Goal: Navigation & Orientation: Find specific page/section

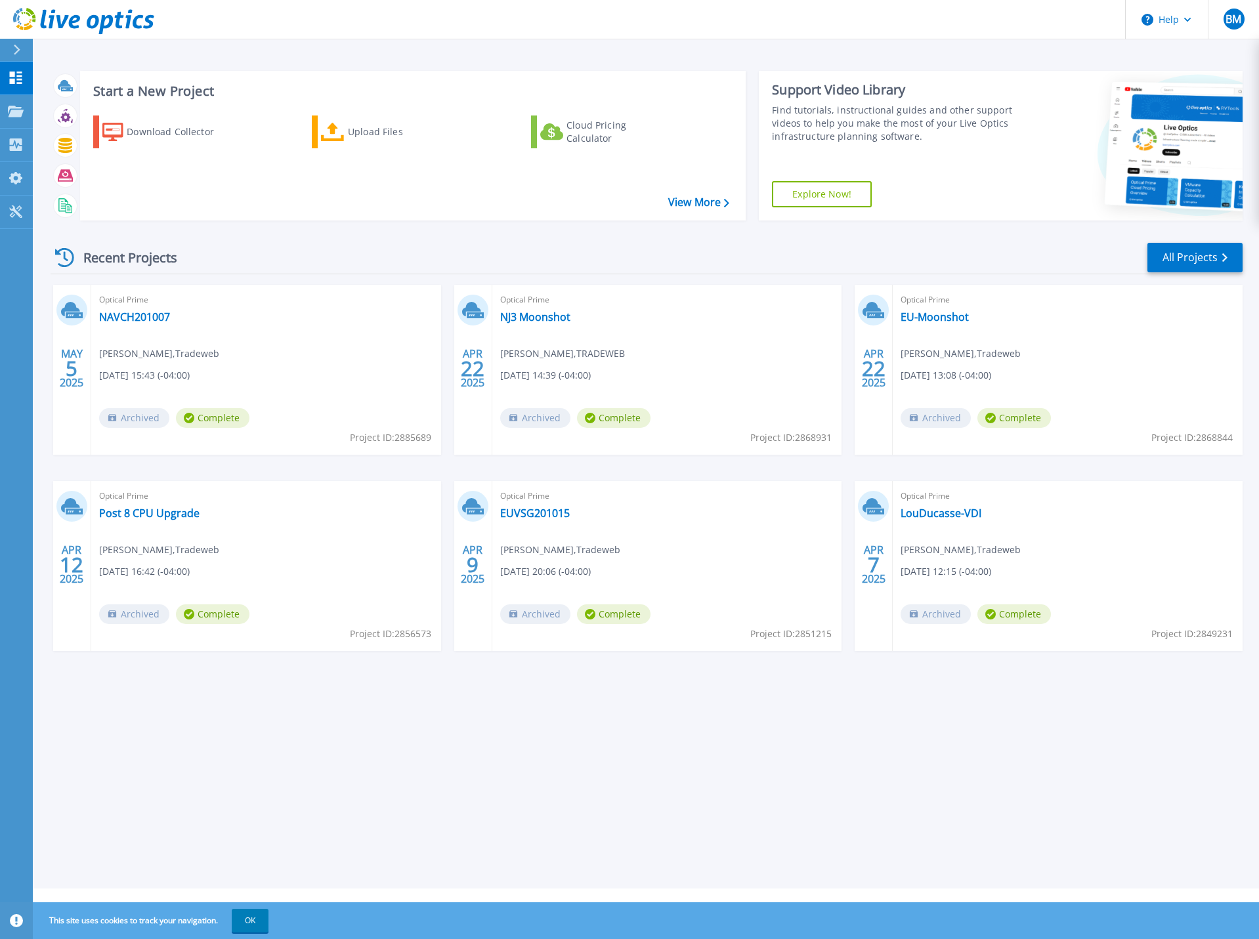
click at [299, 700] on div "Start a New Project Download Collector Upload Files Cloud Pricing Calculator Vi…" at bounding box center [646, 444] width 1226 height 889
click at [914, 515] on link "LouDucasse-VDI" at bounding box center [941, 513] width 81 height 13
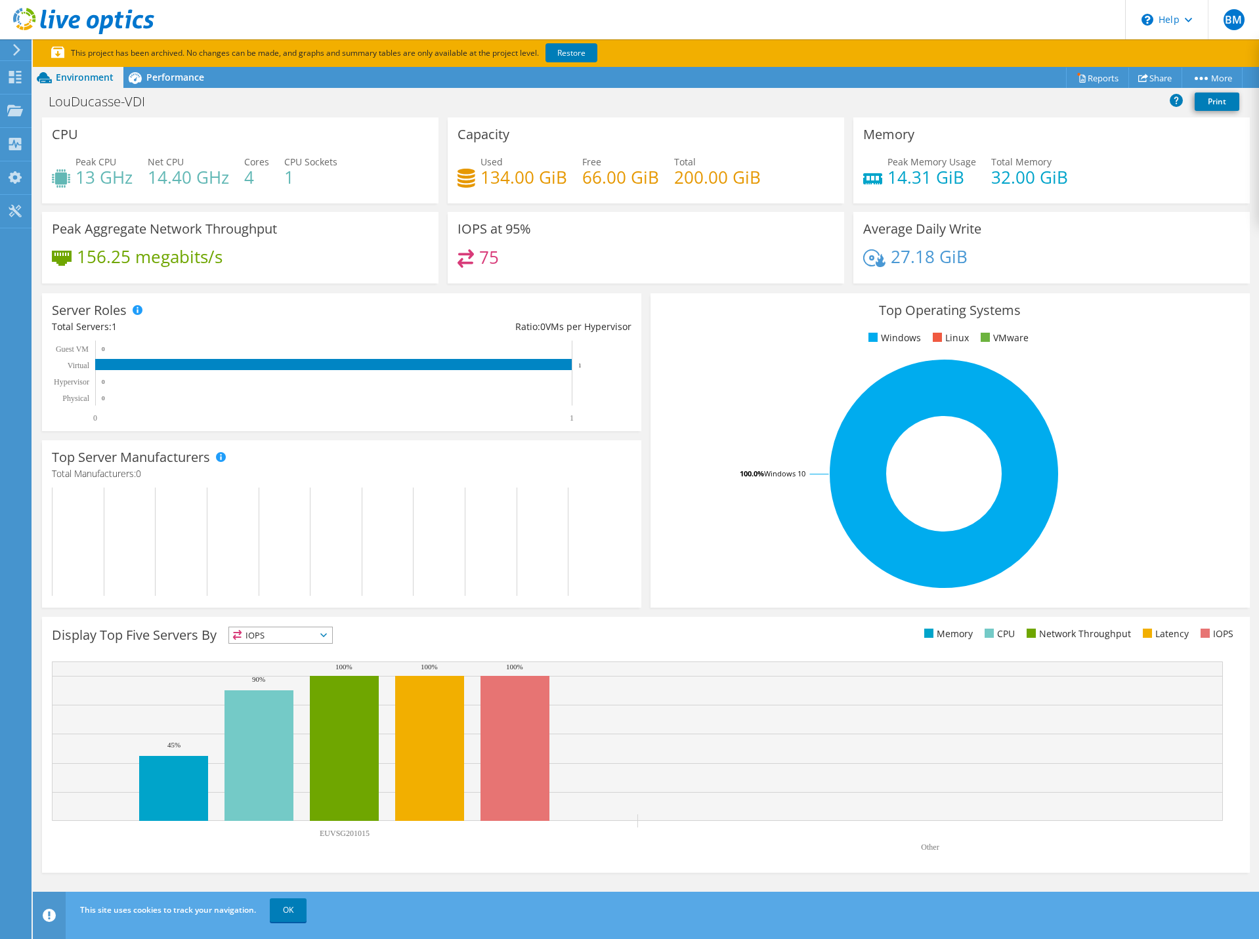
click at [8, 49] on div at bounding box center [14, 50] width 14 height 12
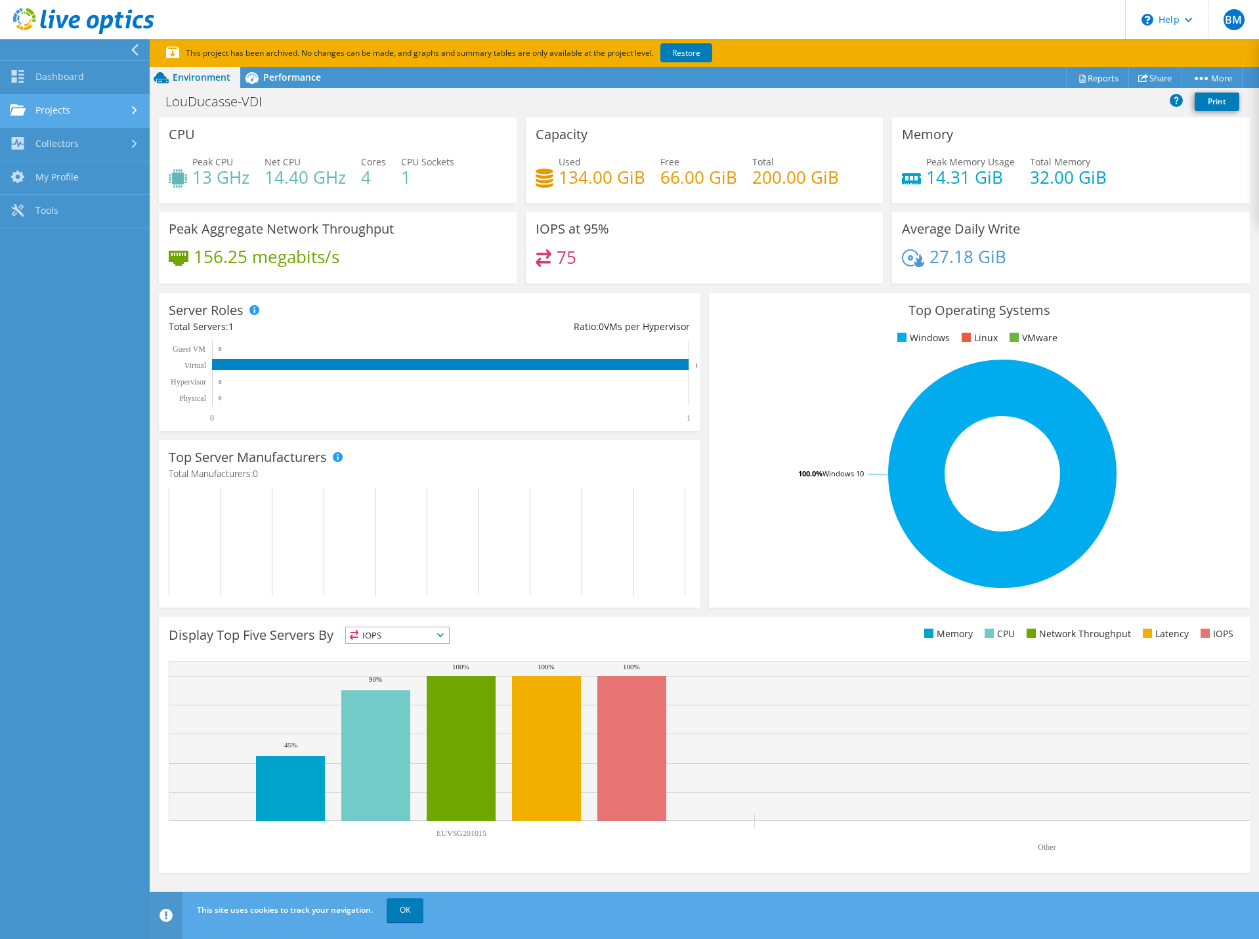
click at [49, 99] on link "Projects" at bounding box center [75, 111] width 150 height 33
click at [74, 251] on link "Collectors" at bounding box center [75, 254] width 150 height 33
click at [87, 80] on link "Dashboard" at bounding box center [75, 77] width 150 height 33
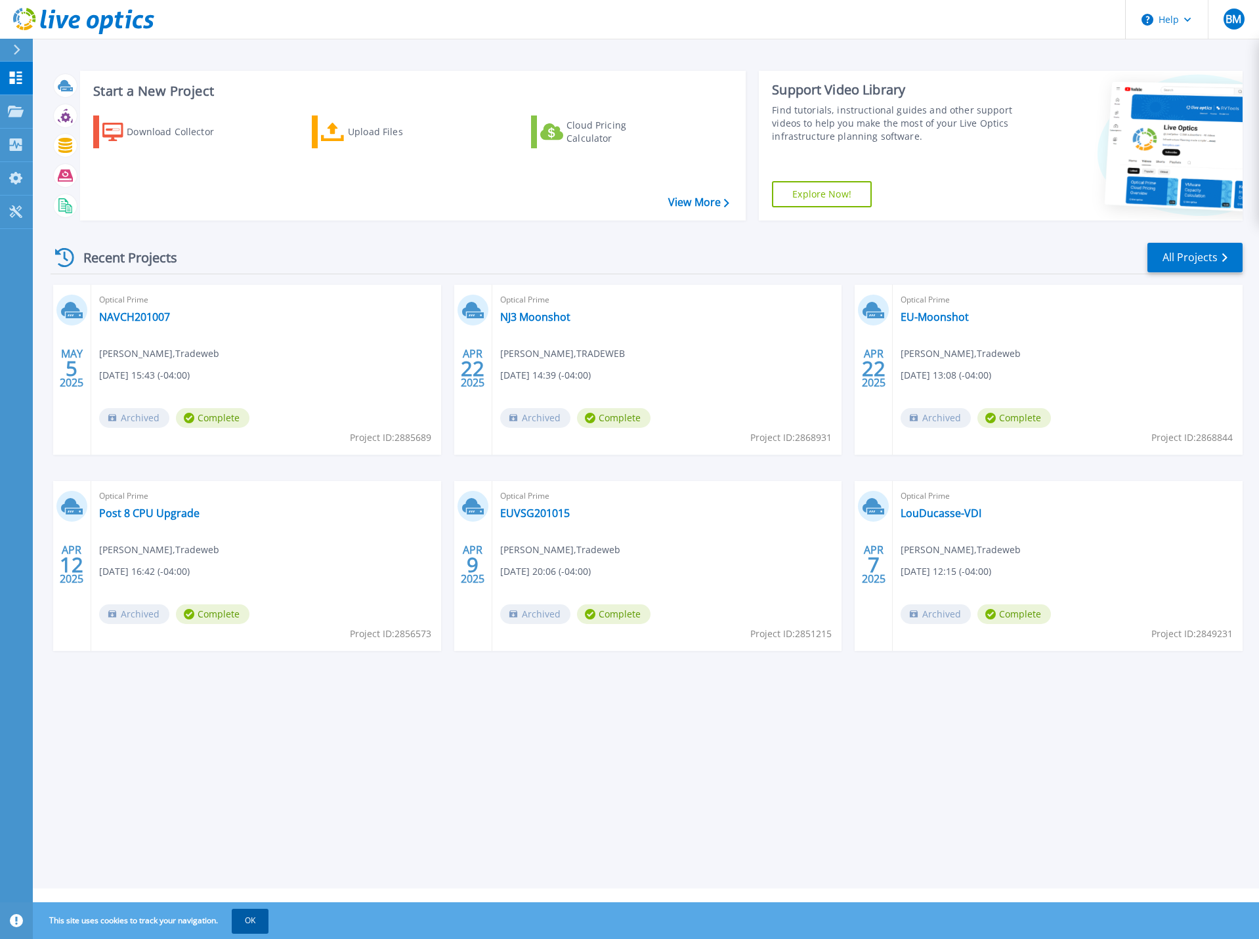
click at [261, 924] on button "OK" at bounding box center [250, 921] width 37 height 24
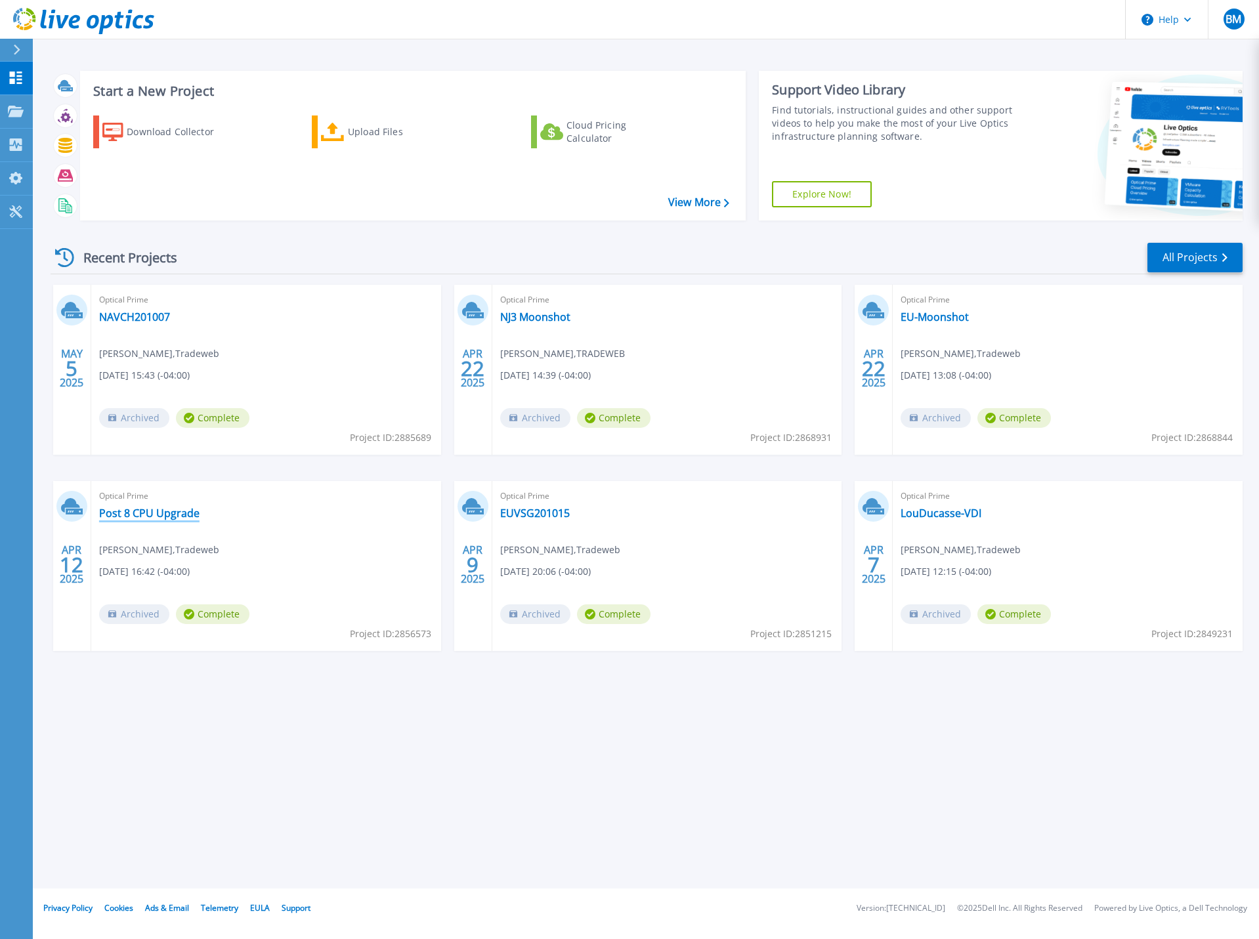
click at [161, 514] on link "Post 8 CPU Upgrade" at bounding box center [149, 513] width 100 height 13
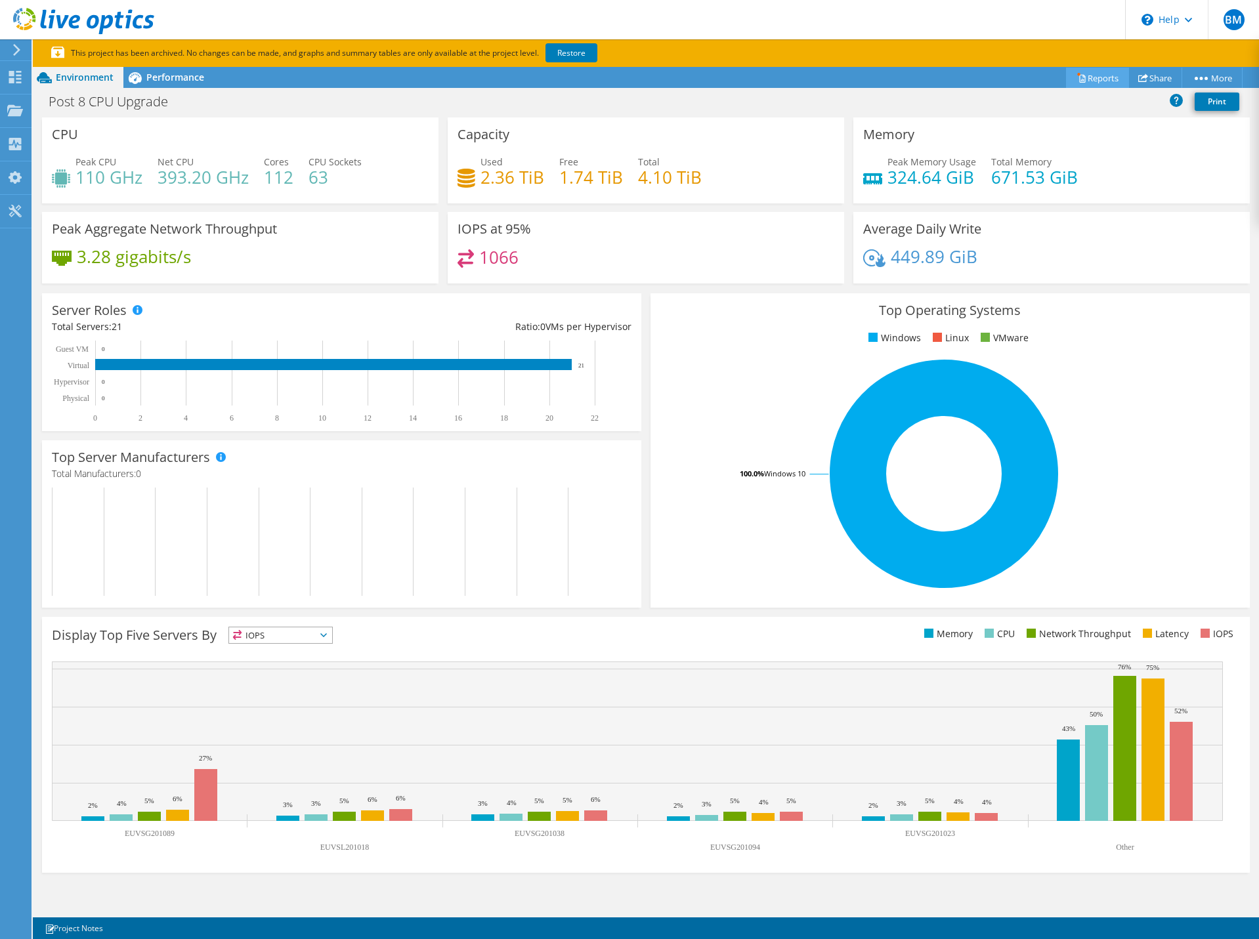
click at [1104, 73] on link "Reports" at bounding box center [1097, 78] width 63 height 20
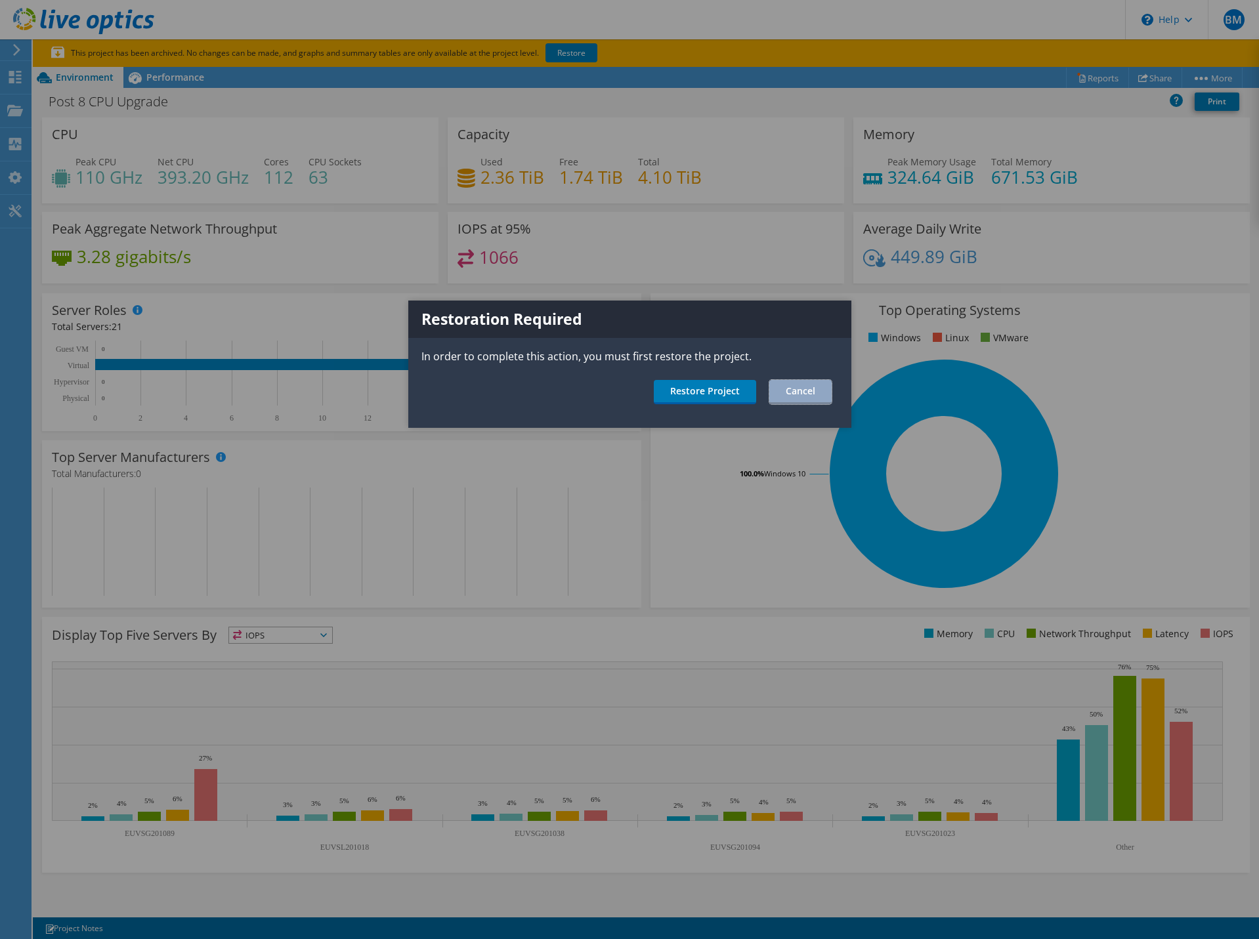
click at [810, 400] on link "Cancel" at bounding box center [800, 392] width 62 height 24
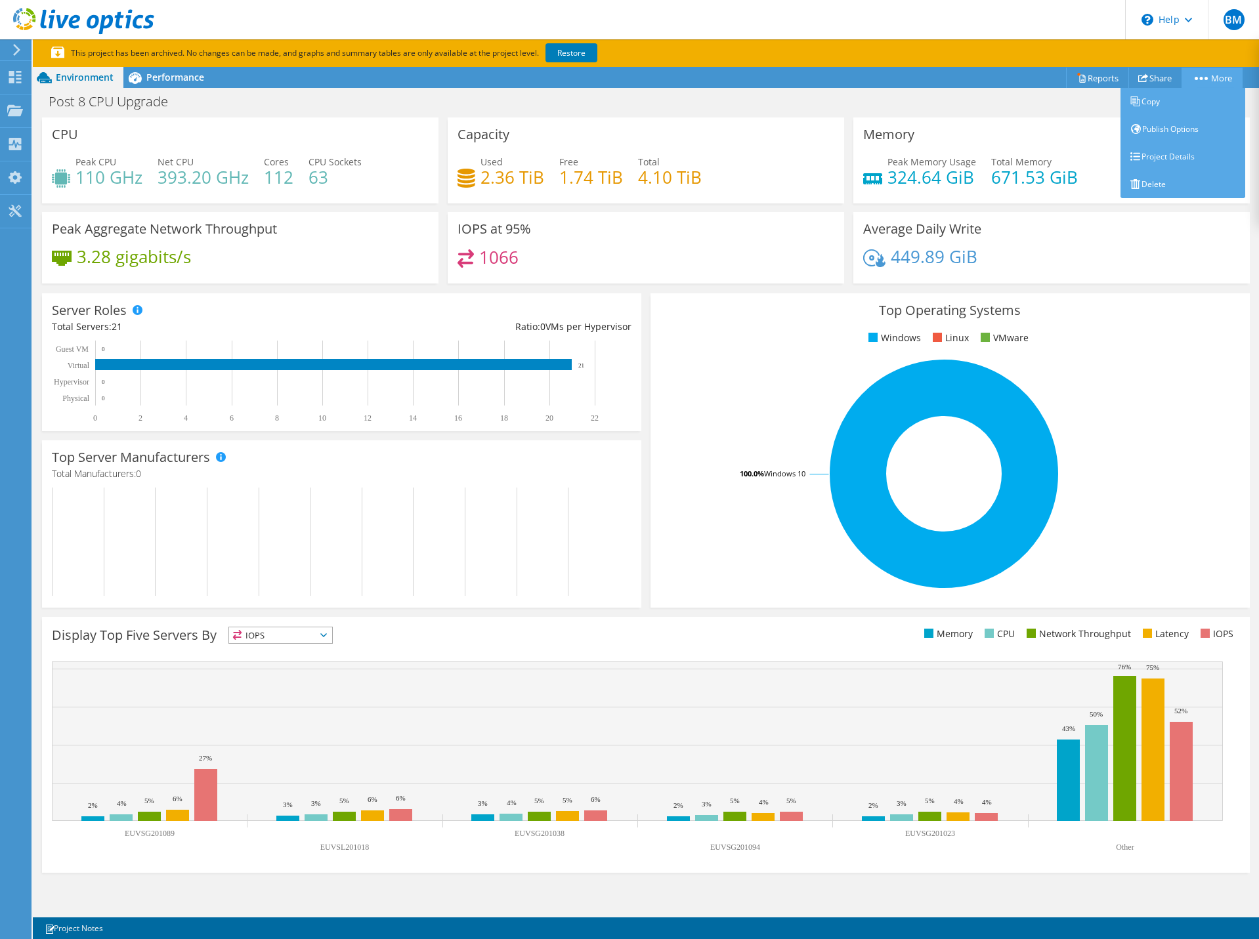
click at [1205, 77] on icon at bounding box center [1201, 78] width 13 height 3
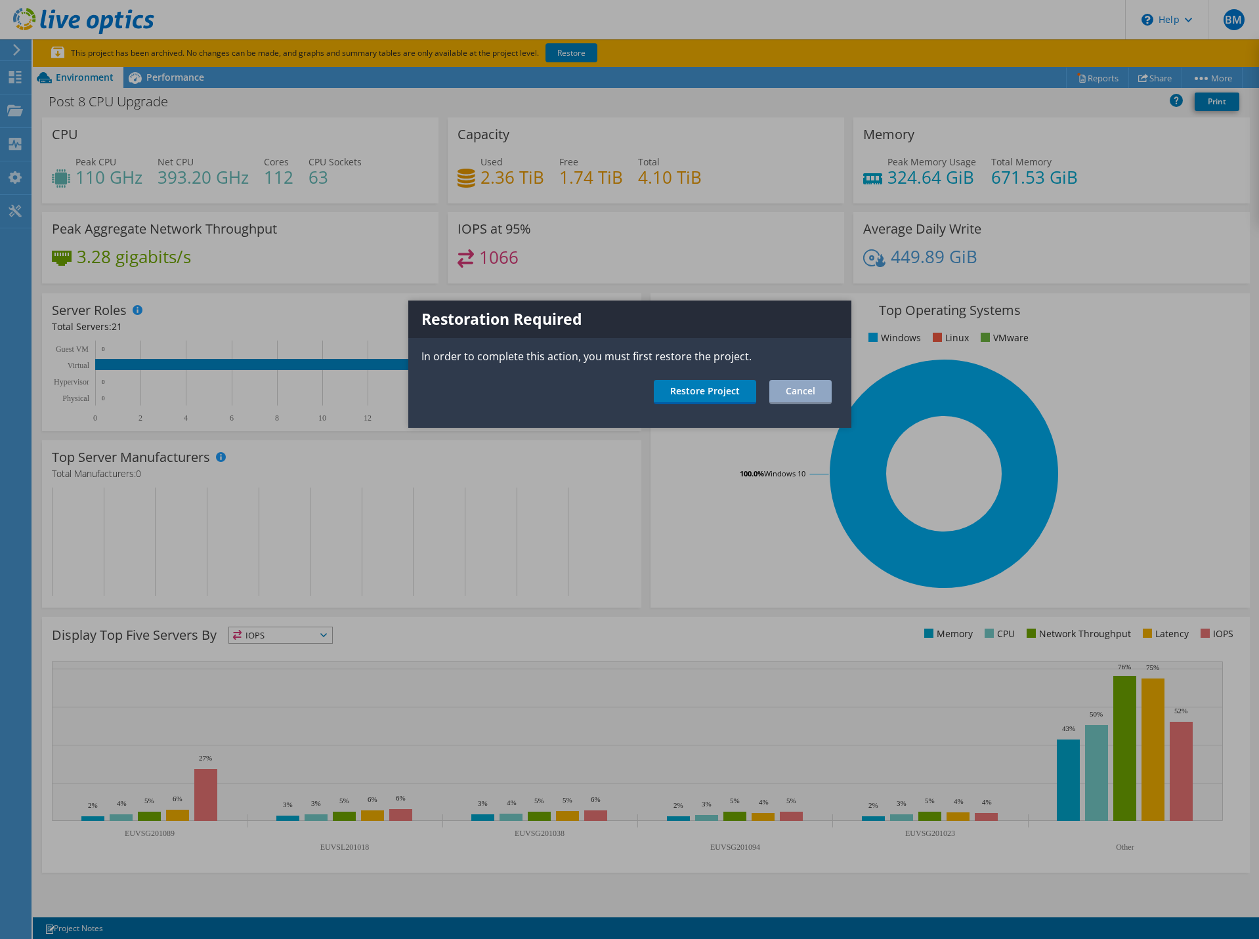
click at [1206, 77] on div at bounding box center [629, 469] width 1259 height 939
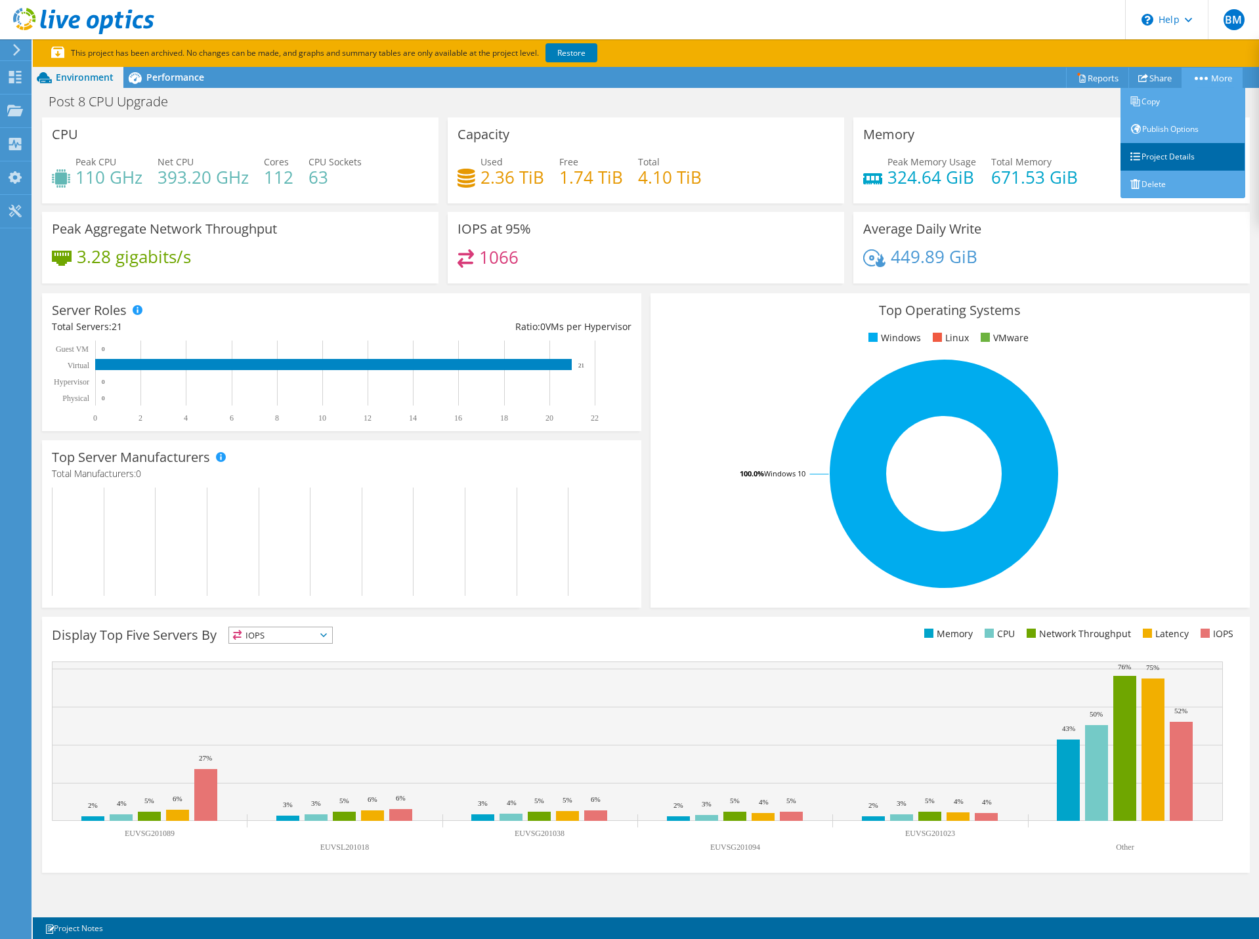
click at [1192, 151] on link "Project Details" at bounding box center [1183, 157] width 125 height 28
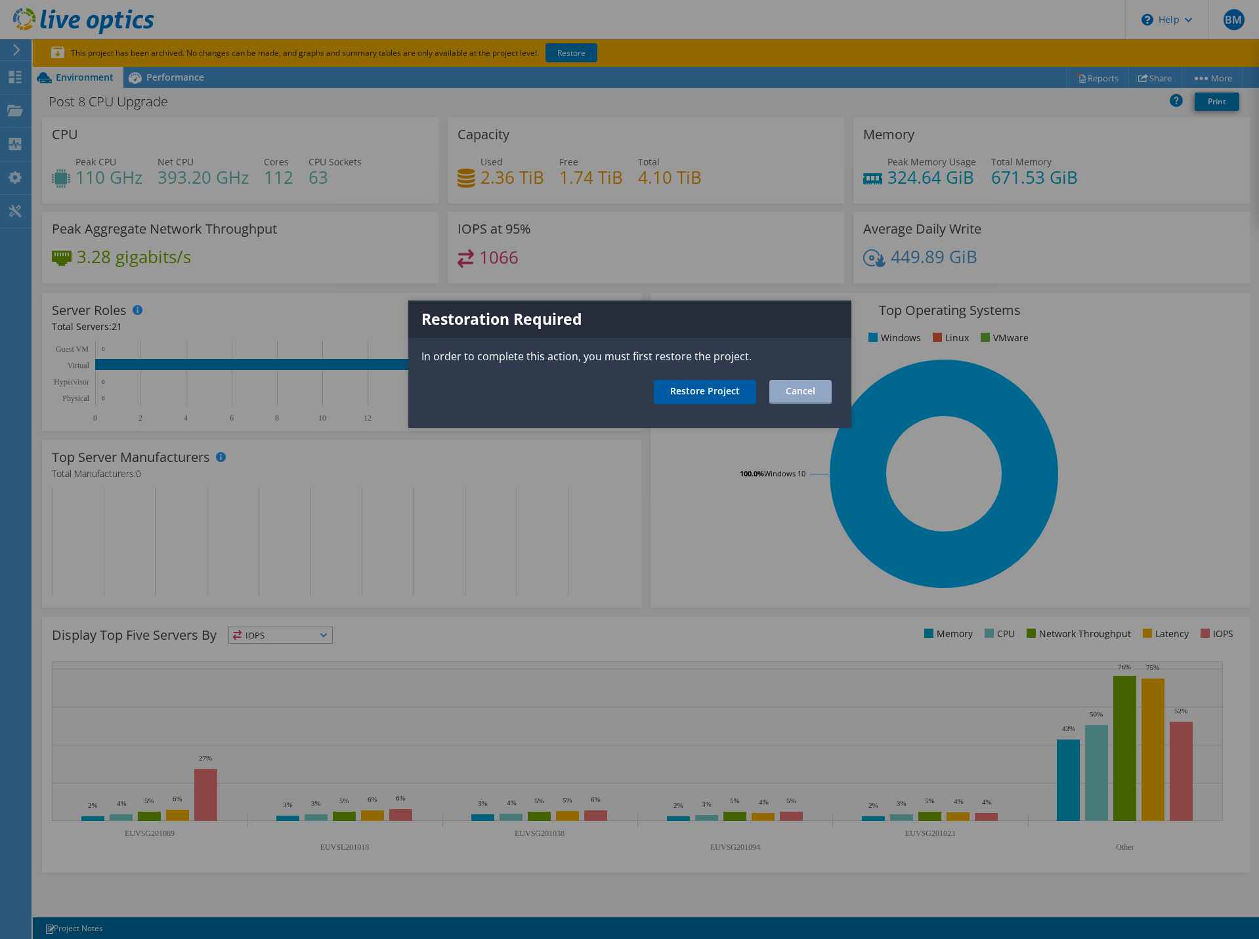
click at [731, 391] on link "Restore Project" at bounding box center [705, 392] width 102 height 24
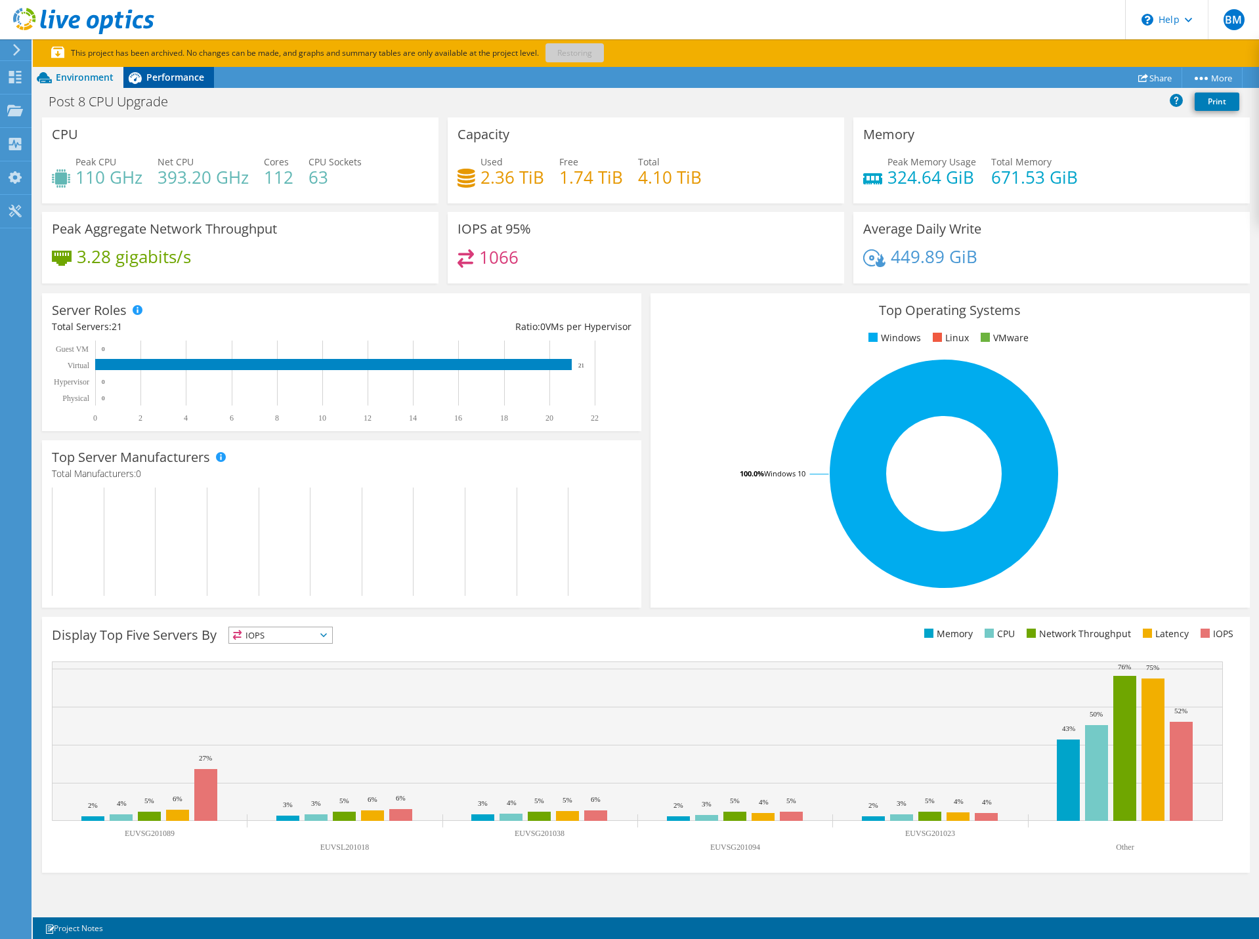
click at [169, 80] on span "Performance" at bounding box center [175, 77] width 58 height 12
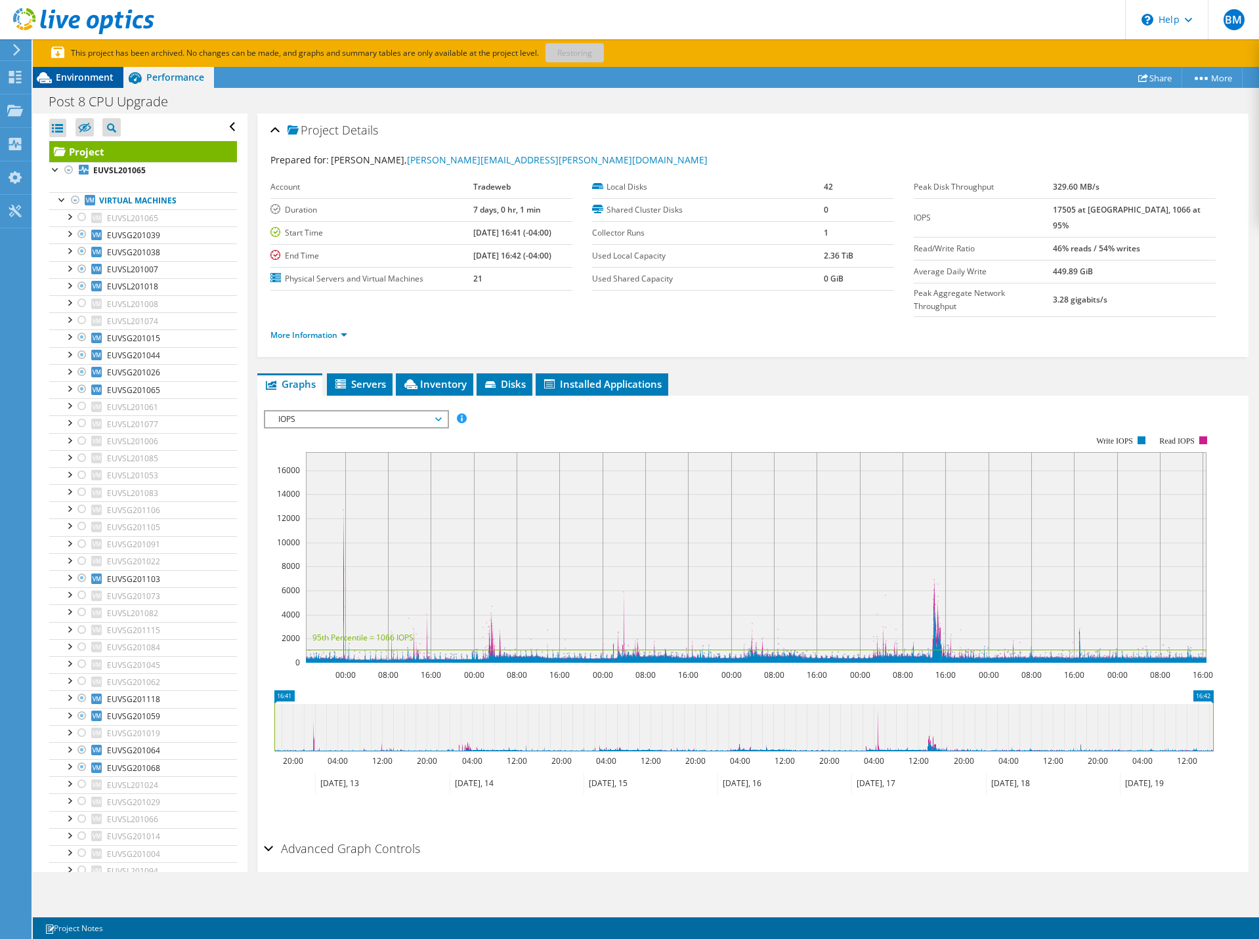
click at [57, 78] on span "Environment" at bounding box center [85, 77] width 58 height 12
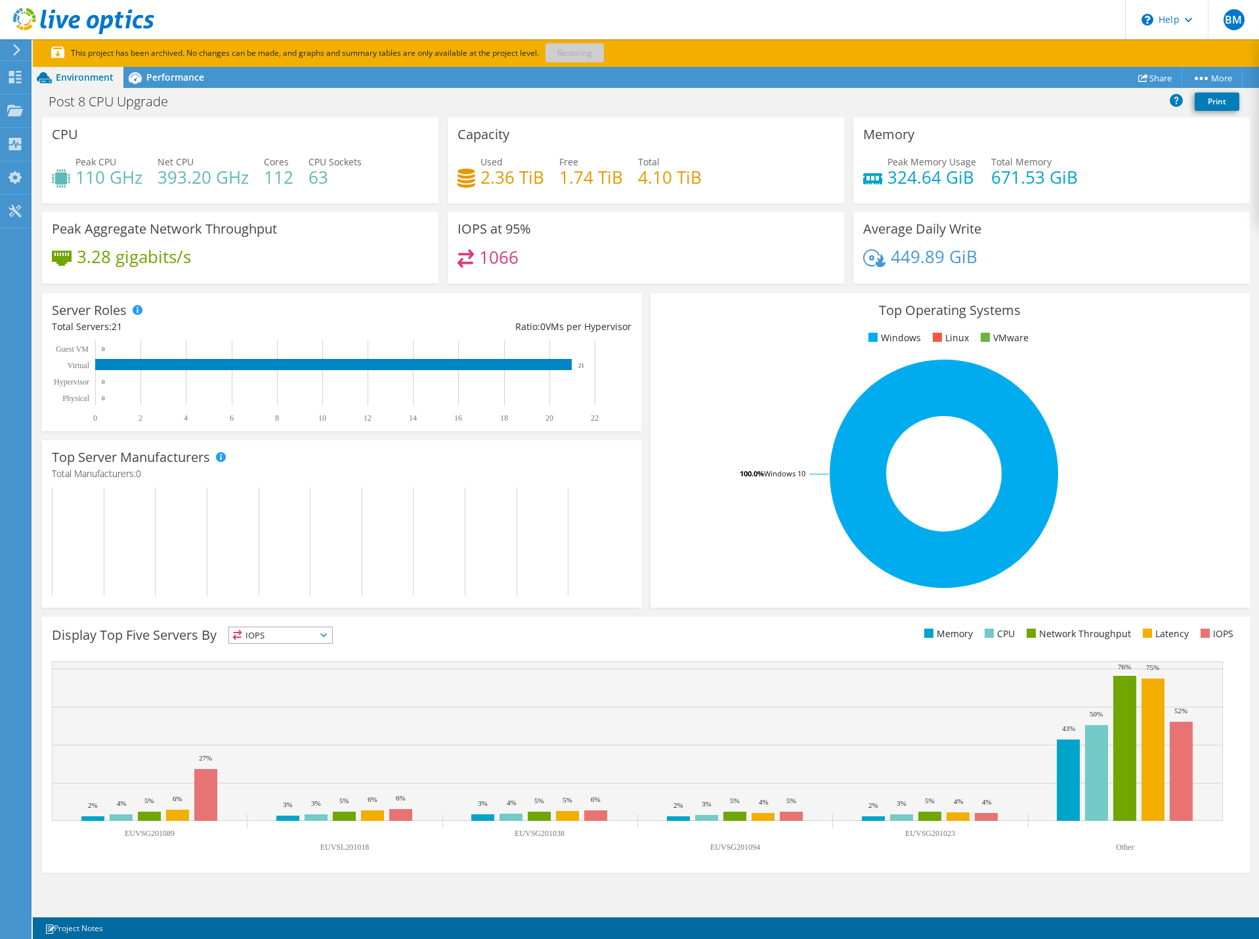
click at [20, 50] on use at bounding box center [16, 50] width 7 height 12
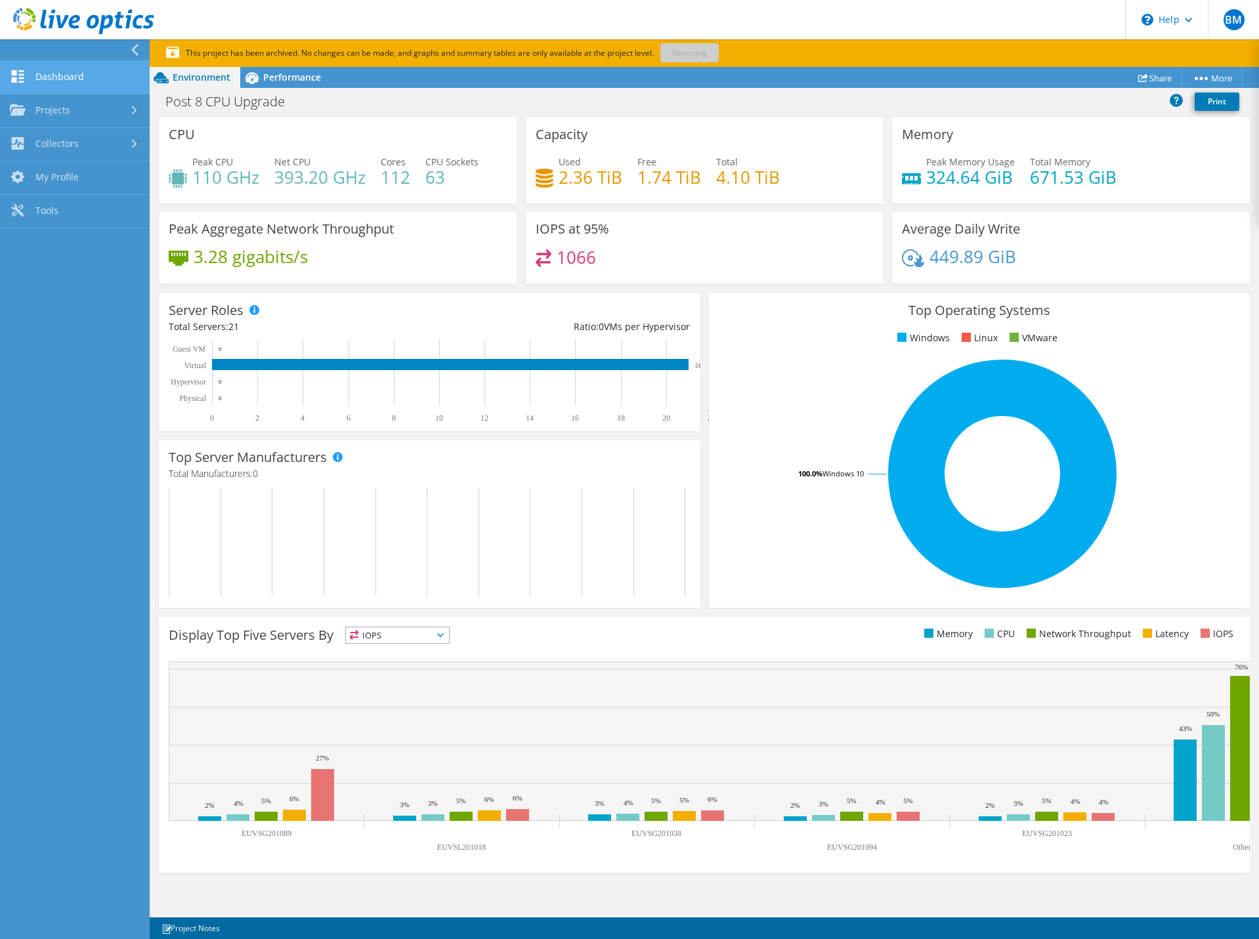
click at [47, 74] on link "Dashboard" at bounding box center [75, 77] width 150 height 33
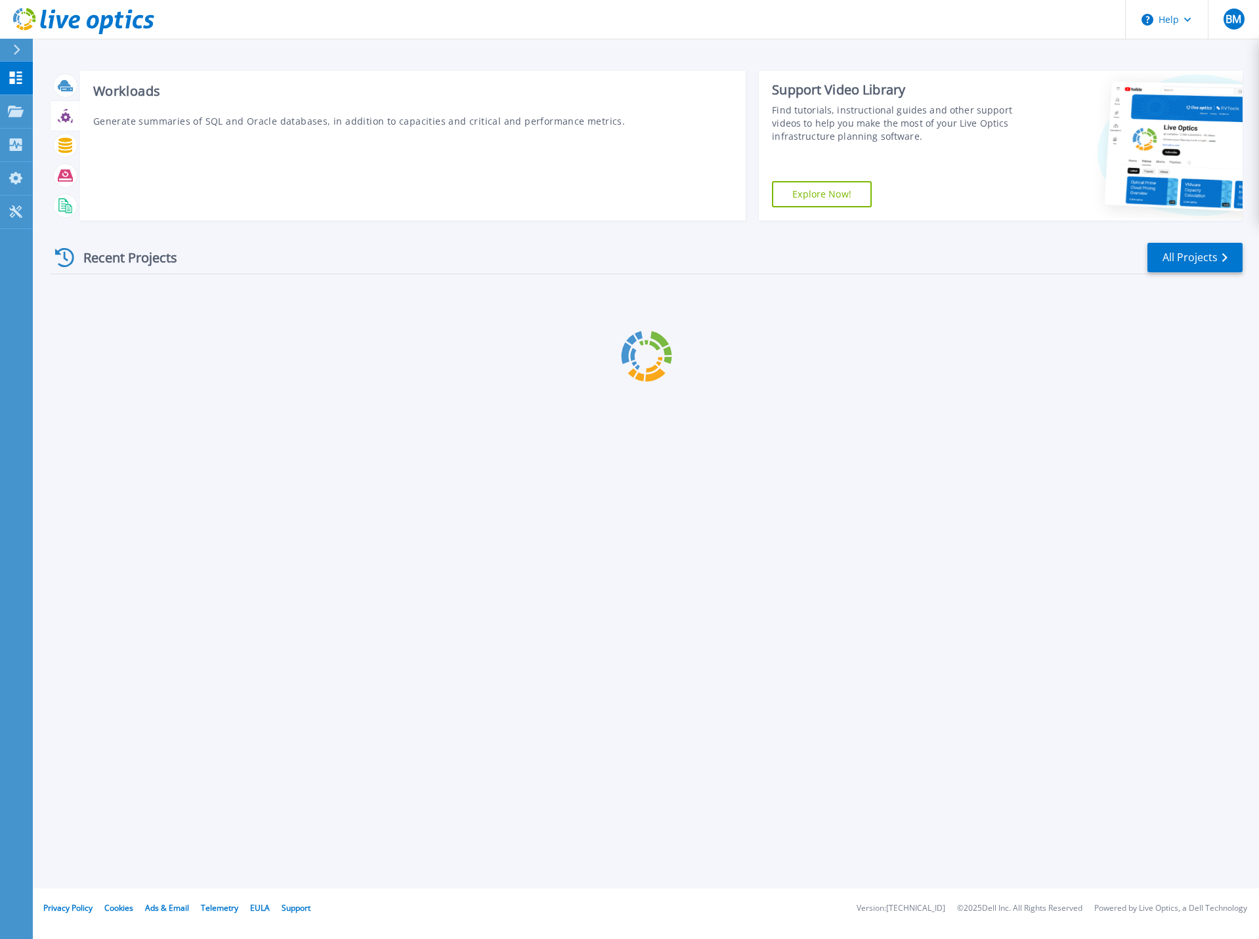
click at [57, 108] on div at bounding box center [65, 115] width 23 height 23
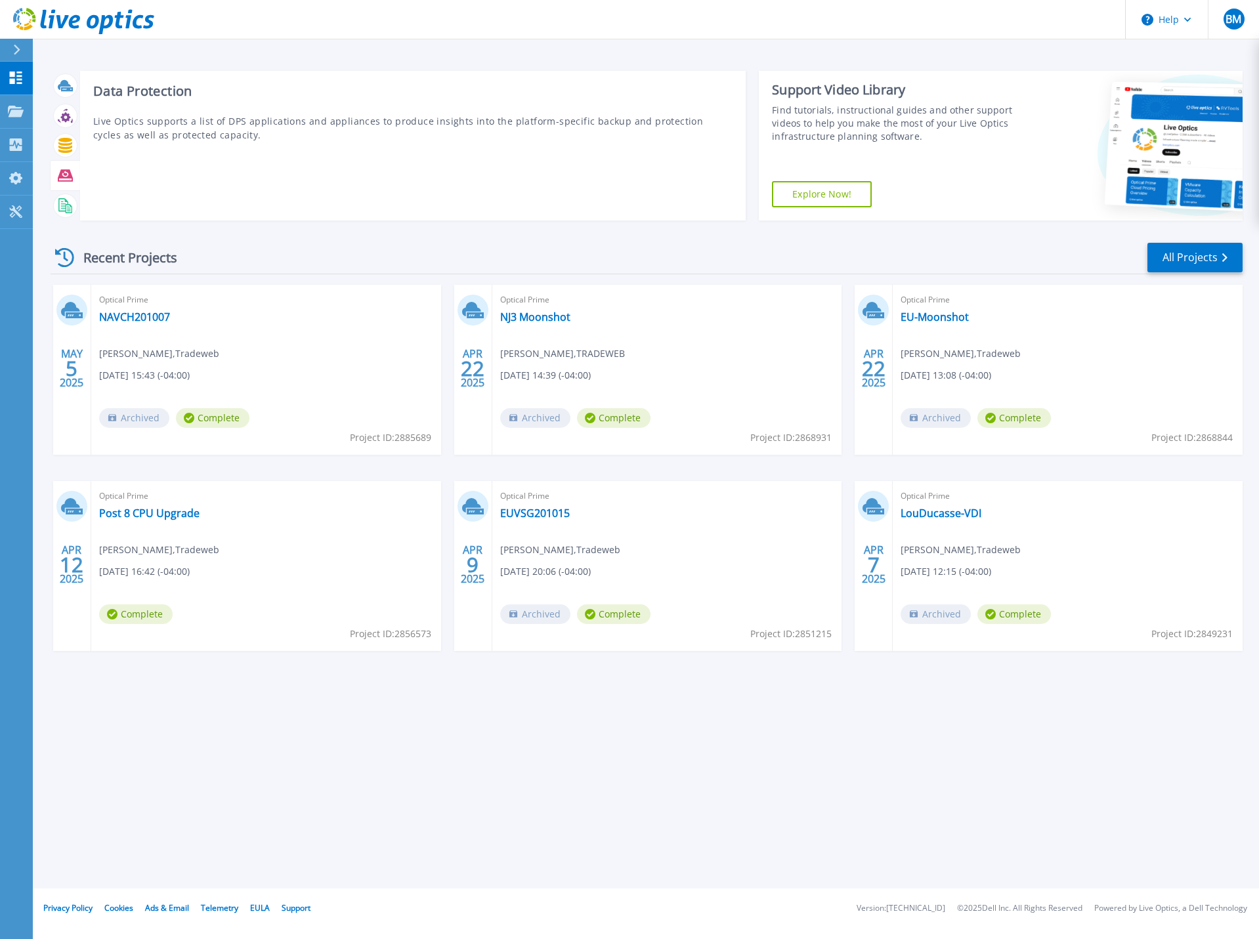
click at [62, 181] on icon at bounding box center [65, 175] width 15 height 12
click at [65, 133] on div at bounding box center [66, 146] width 30 height 30
click at [64, 121] on icon at bounding box center [65, 117] width 10 height 10
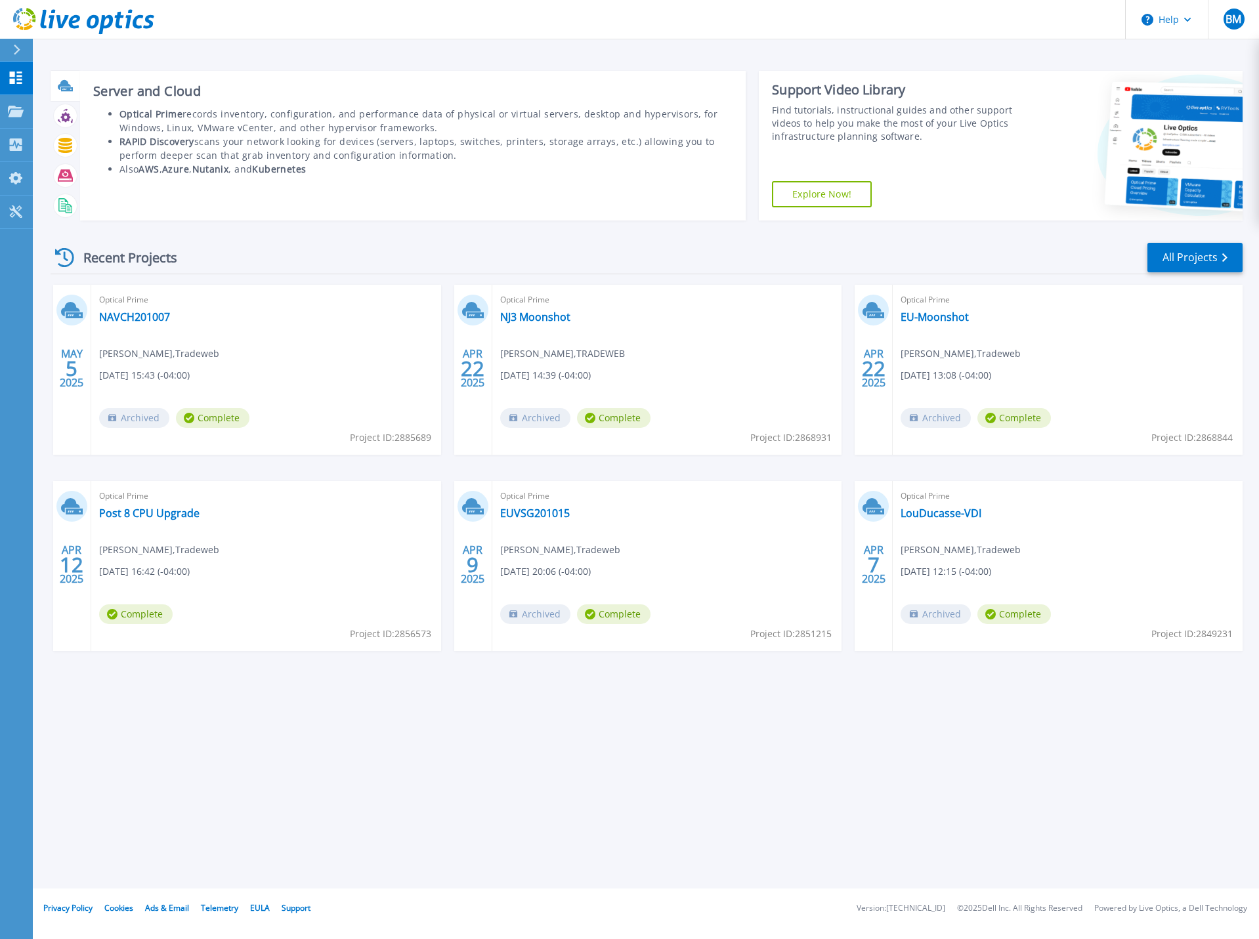
click at [68, 86] on icon at bounding box center [64, 85] width 13 height 10
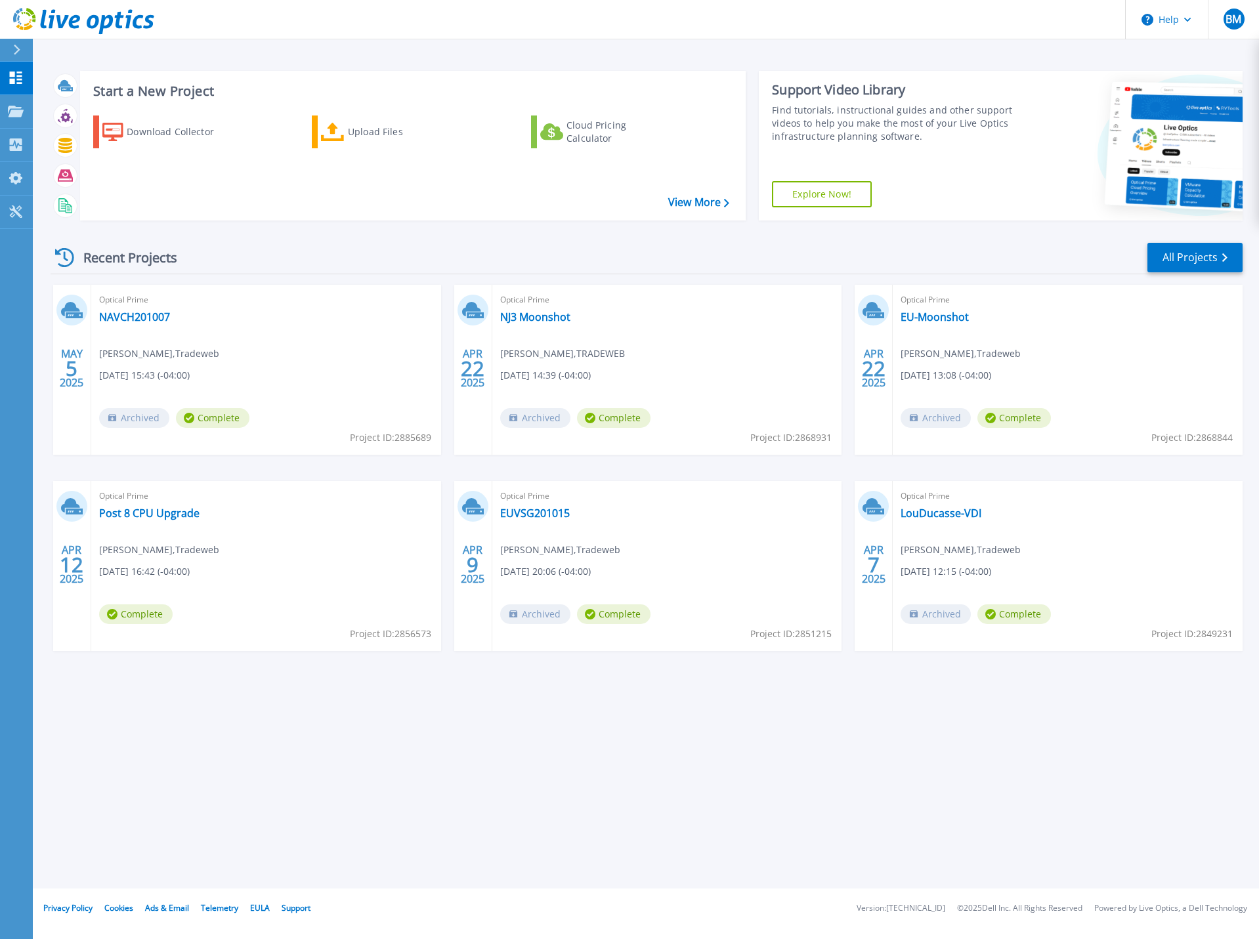
click at [11, 50] on button at bounding box center [16, 50] width 33 height 23
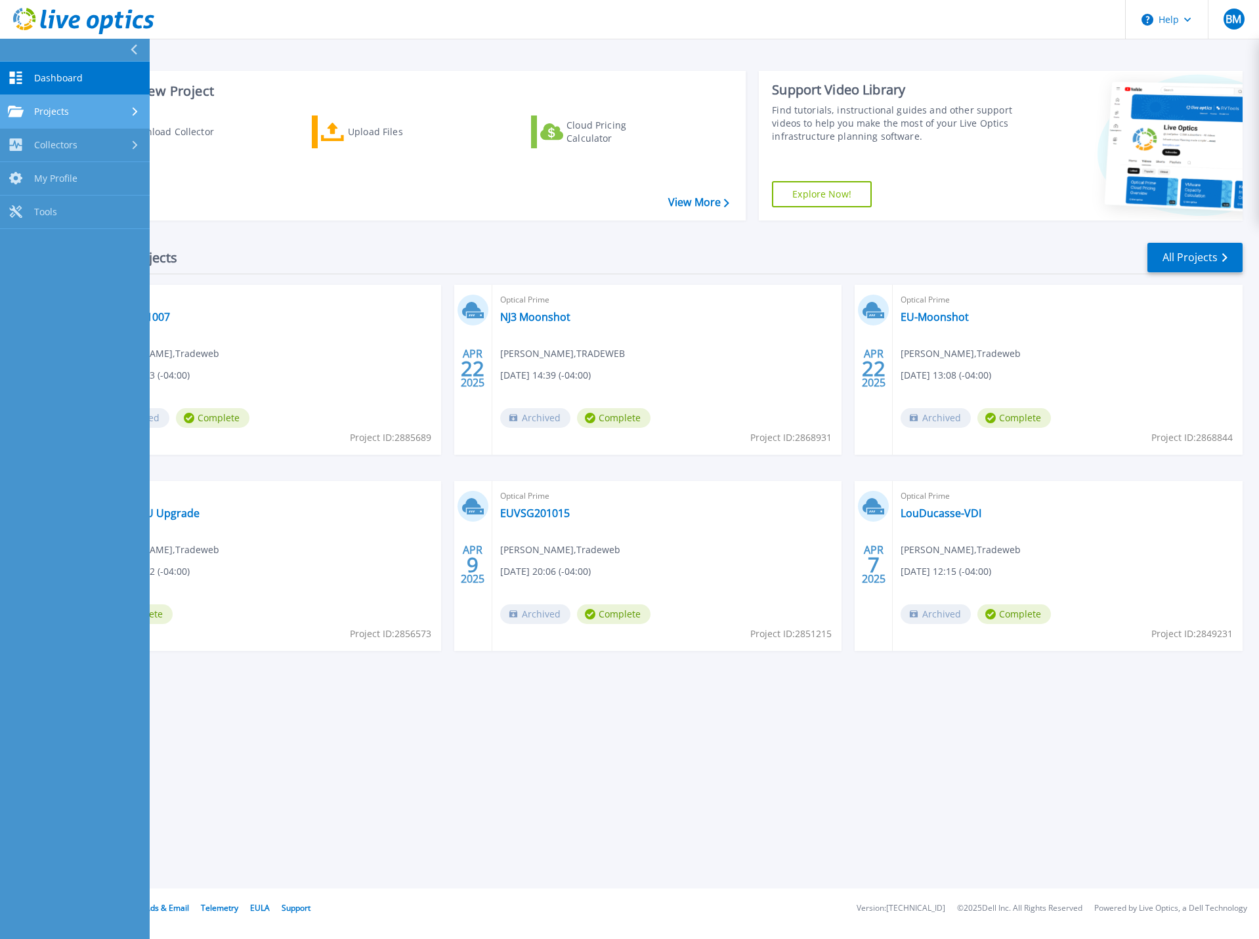
click at [38, 100] on link "Projects Projects" at bounding box center [75, 111] width 150 height 33
click at [67, 218] on link "Optical Prime Collector Runs" at bounding box center [75, 217] width 150 height 42
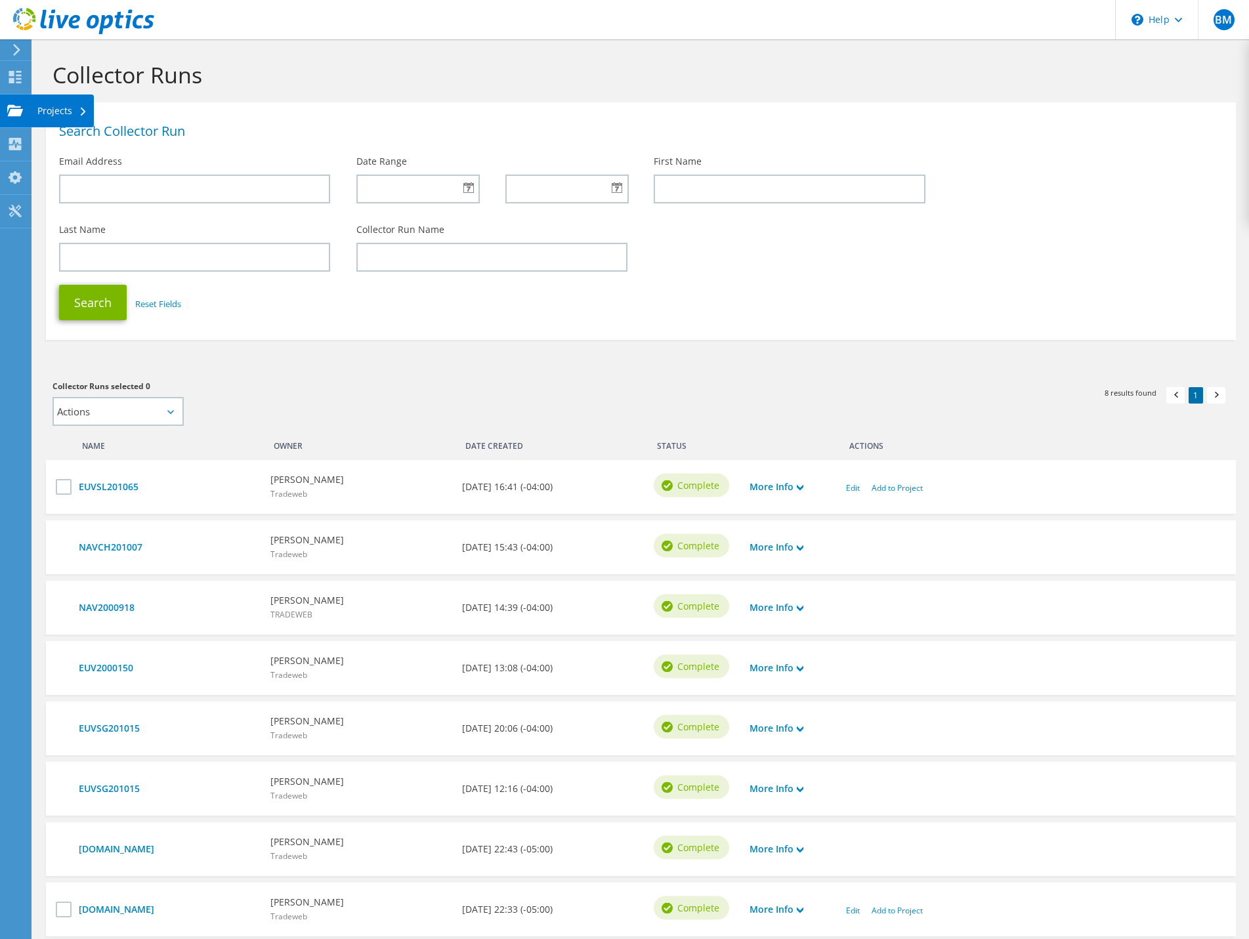
click at [14, 104] on icon at bounding box center [15, 110] width 16 height 12
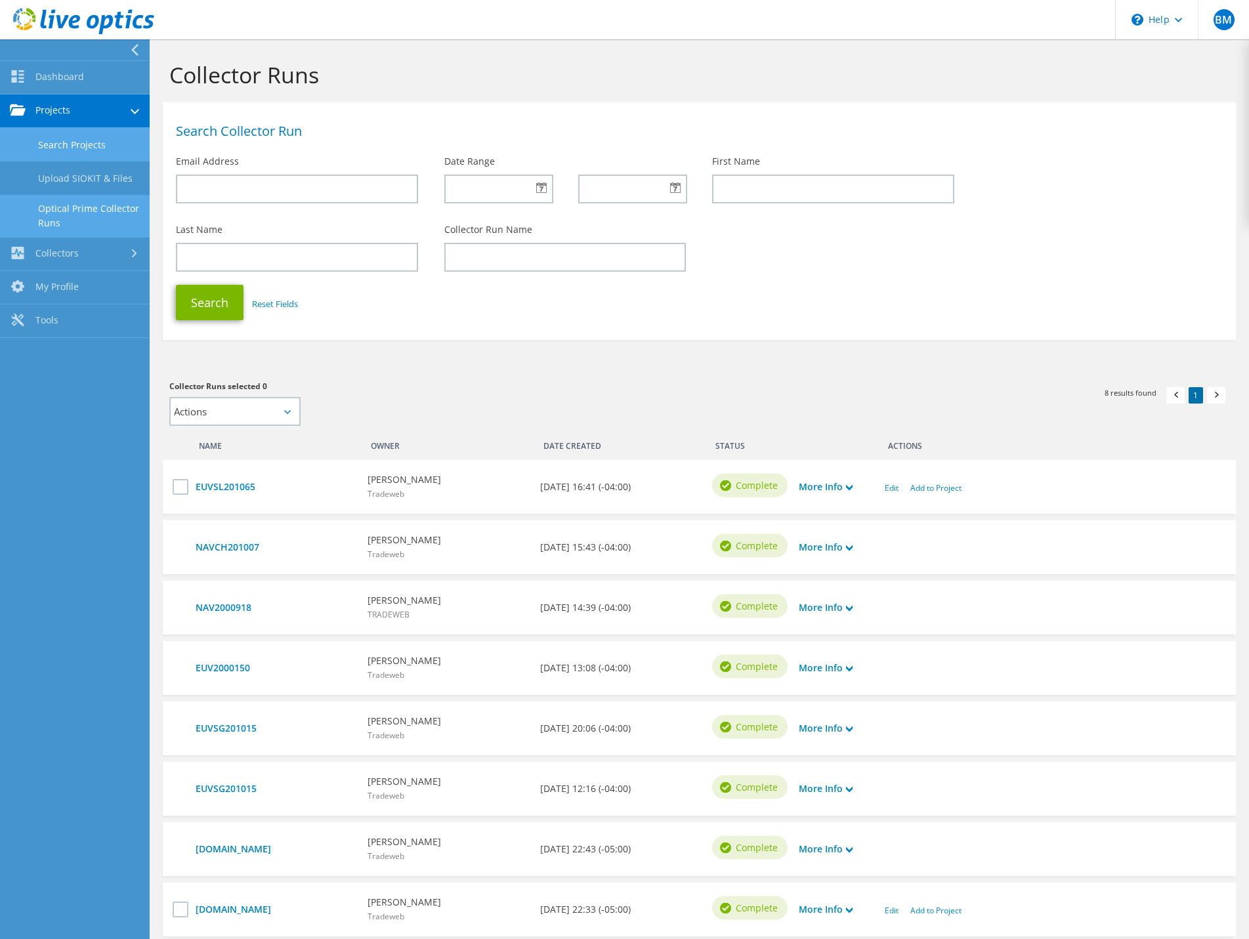
click at [43, 145] on link "Search Projects" at bounding box center [75, 144] width 150 height 33
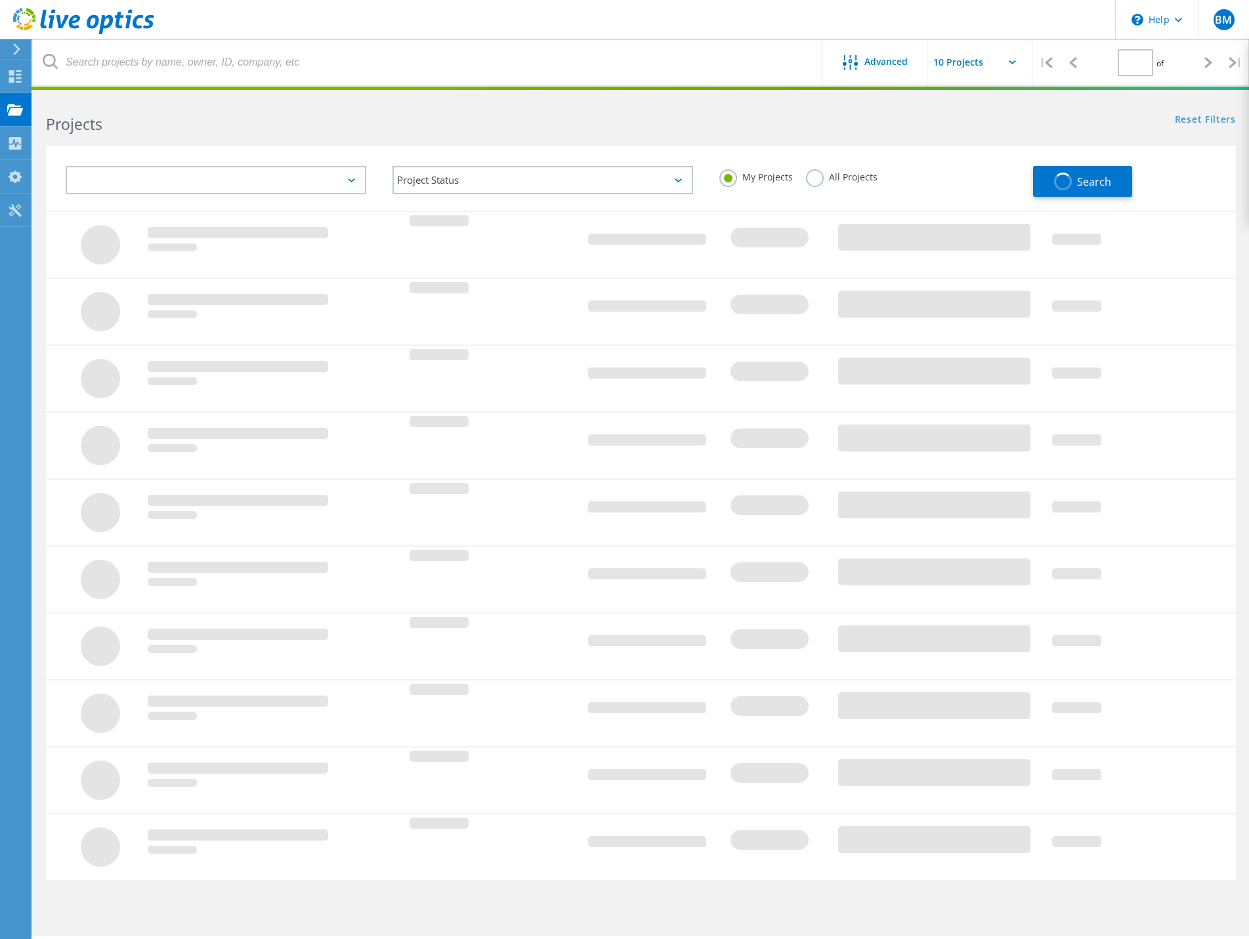
type input "1"
